Goal: Task Accomplishment & Management: Use online tool/utility

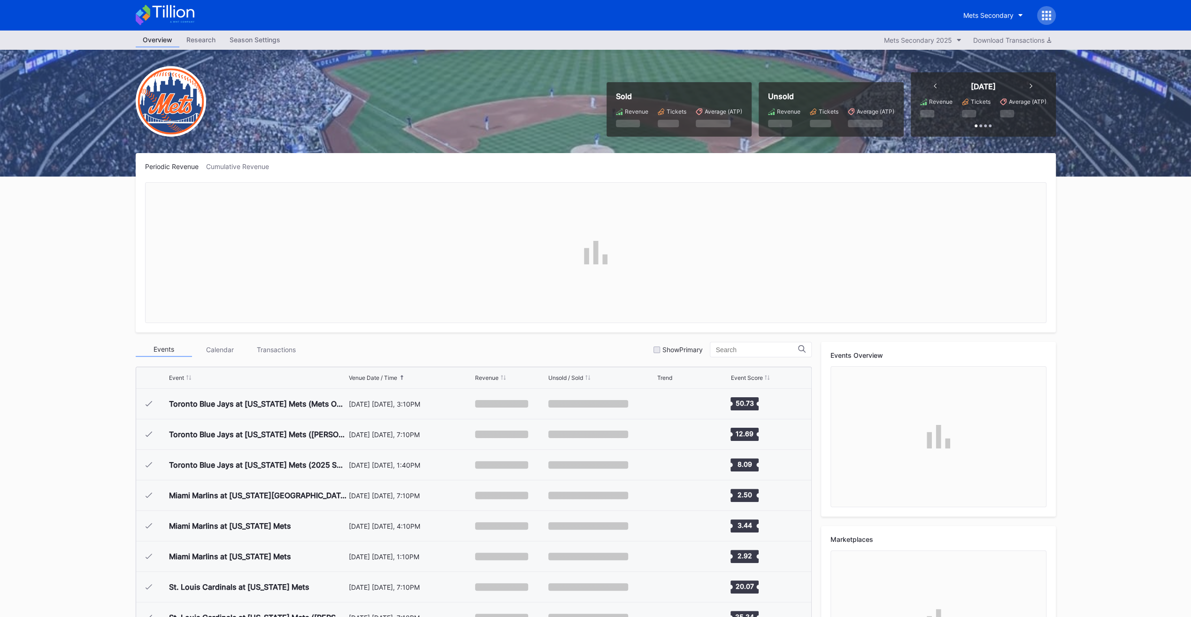
scroll to position [2259, 0]
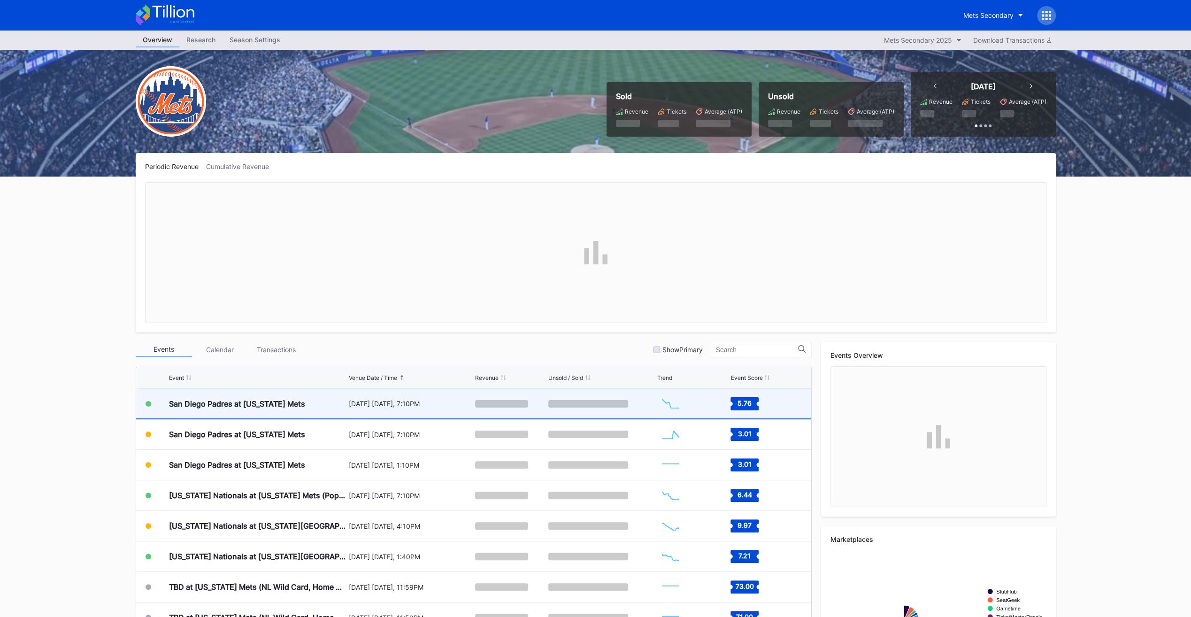
click at [225, 309] on div "San Diego Padres at [US_STATE] Mets" at bounding box center [237, 403] width 136 height 9
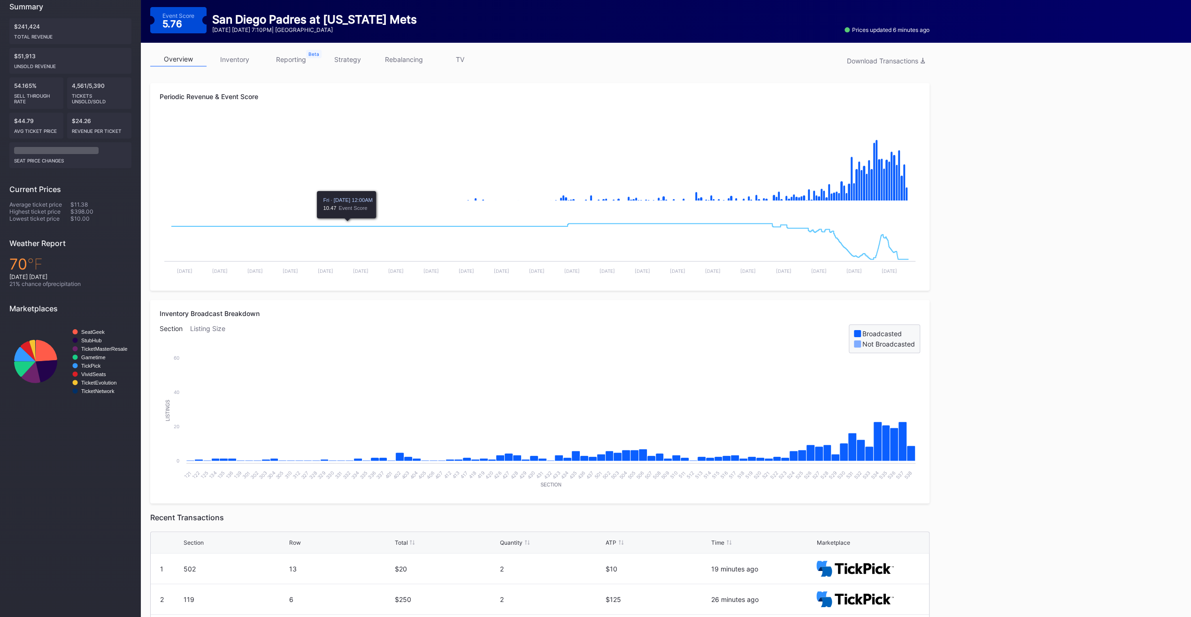
scroll to position [188, 0]
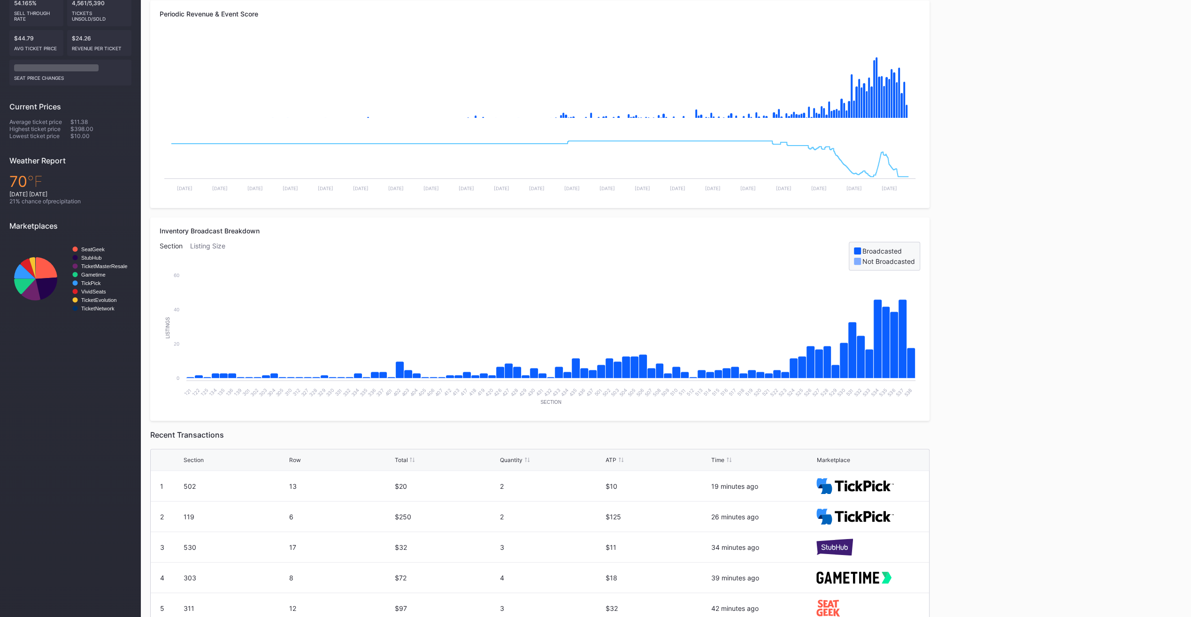
click at [511, 309] on div "Quantity" at bounding box center [511, 459] width 23 height 7
click at [511, 309] on div "Section Row Total Quantity ATP Time Marketplace" at bounding box center [540, 460] width 779 height 22
click at [514, 309] on div "Section Row Total Quantity ATP Time Marketplace" at bounding box center [540, 460] width 779 height 22
click at [515, 309] on div "Quantity" at bounding box center [511, 459] width 23 height 7
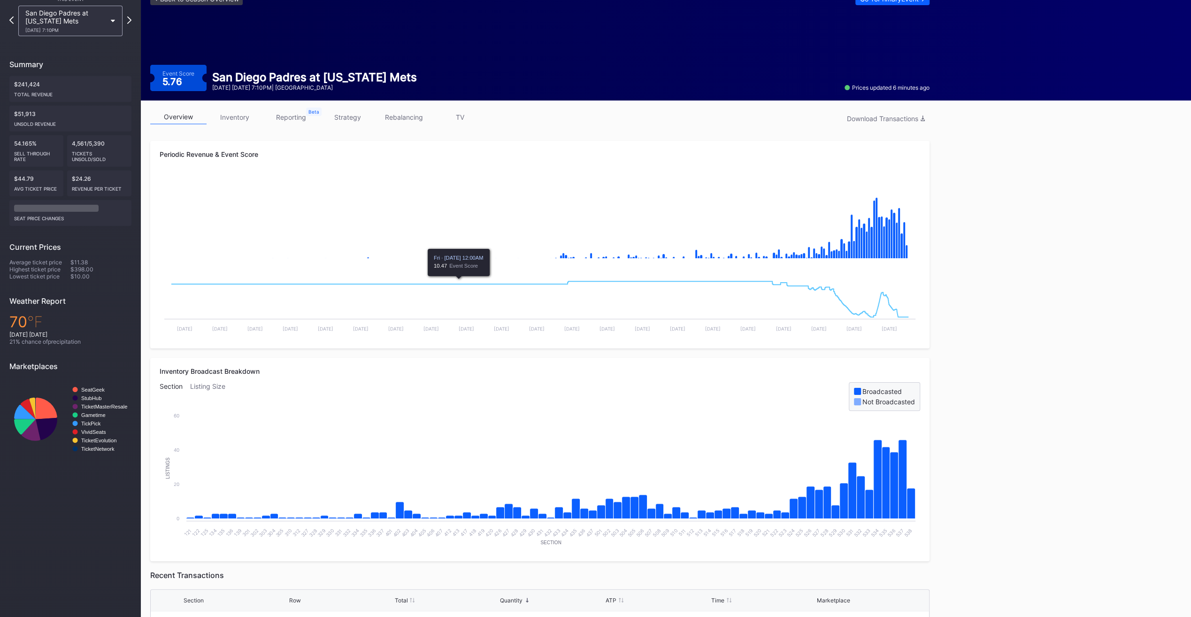
scroll to position [0, 0]
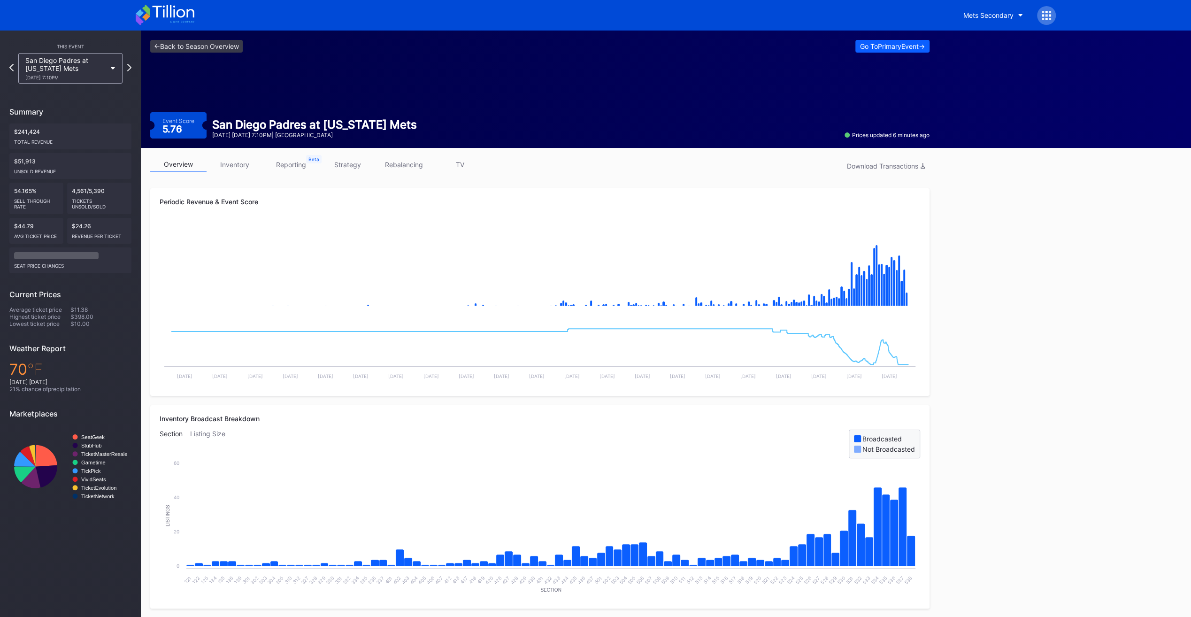
click at [239, 173] on div "overview inventory reporting strategy rebalancing TV Download Transactions" at bounding box center [539, 166] width 779 height 19
click at [239, 156] on div "overview inventory reporting strategy rebalancing TV Download Transactions Peri…" at bounding box center [540, 527] width 798 height 758
click at [242, 167] on link "inventory" at bounding box center [235, 164] width 56 height 15
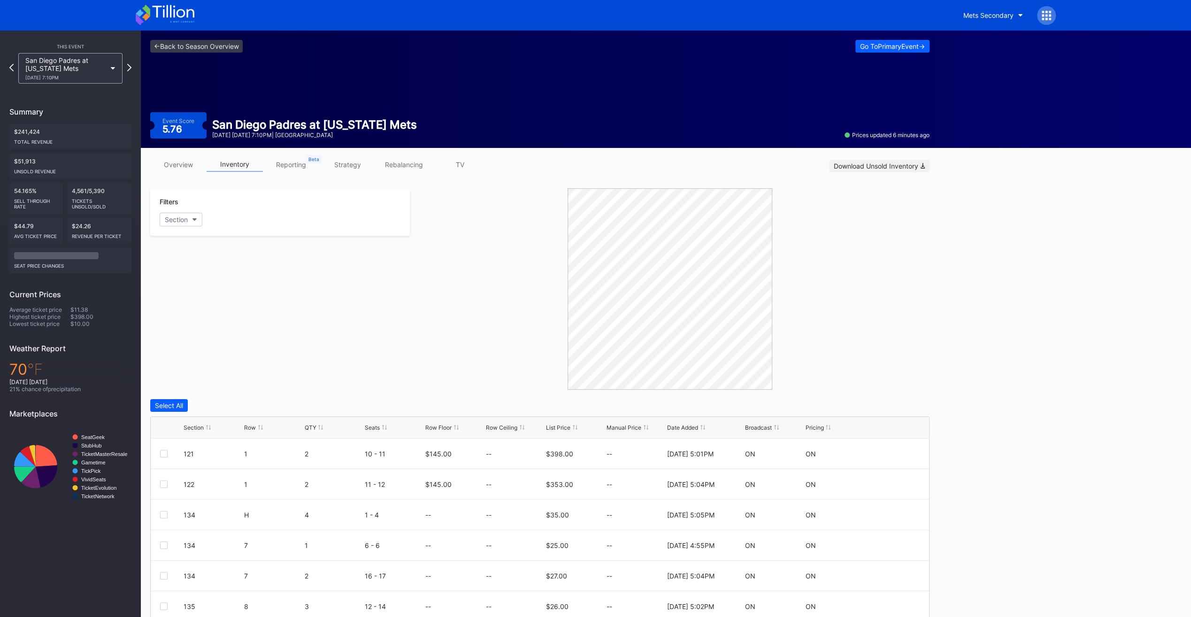
click at [591, 169] on div "Download Unsold Inventory" at bounding box center [879, 166] width 91 height 8
click at [591, 170] on button "Download Unsold Inventory" at bounding box center [879, 166] width 100 height 13
